Goal: Task Accomplishment & Management: Manage account settings

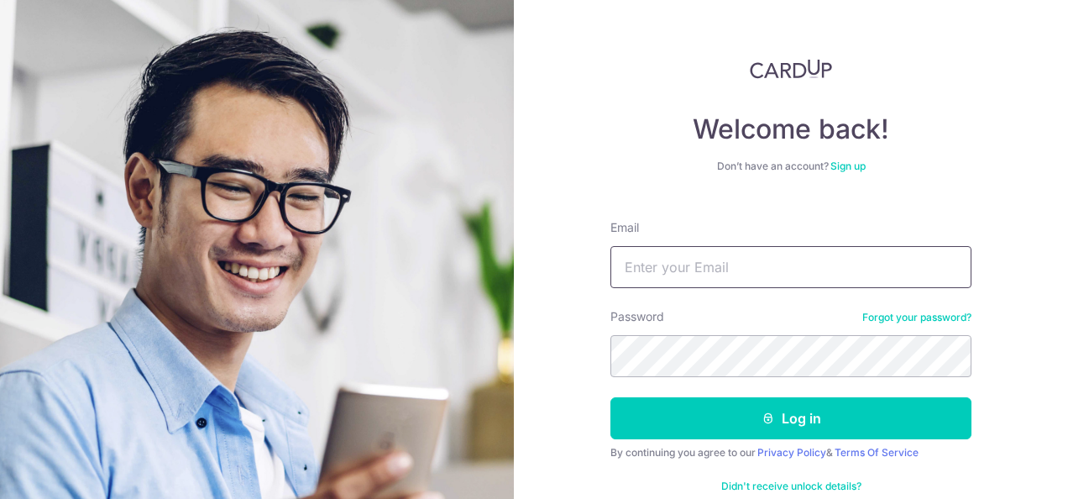
click at [770, 269] on input "Email" at bounding box center [790, 267] width 361 height 42
type input "[EMAIL_ADDRESS][DOMAIN_NAME]"
click at [610, 397] on button "Log in" at bounding box center [790, 418] width 361 height 42
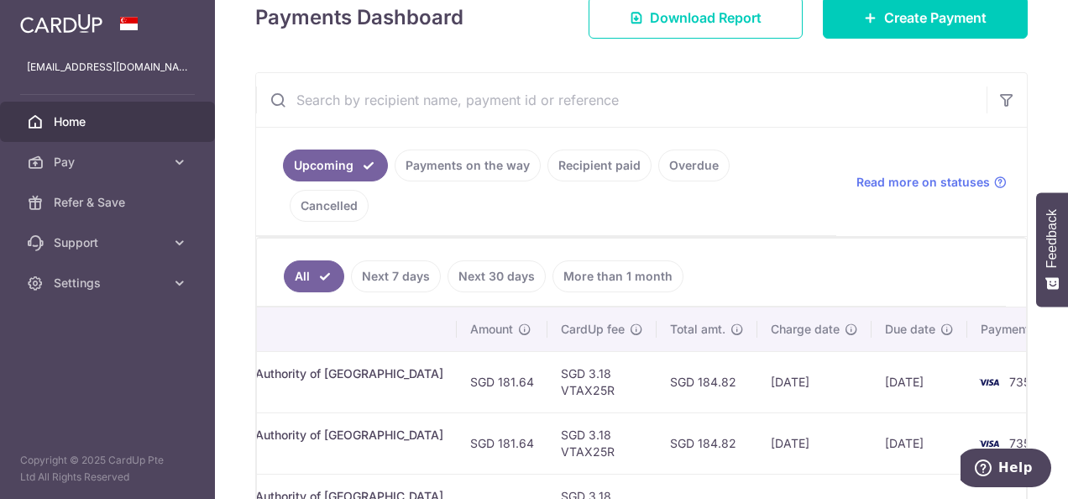
scroll to position [0, 520]
drag, startPoint x: 695, startPoint y: 493, endPoint x: 29, endPoint y: 8, distance: 824.2
